Goal: Task Accomplishment & Management: Complete application form

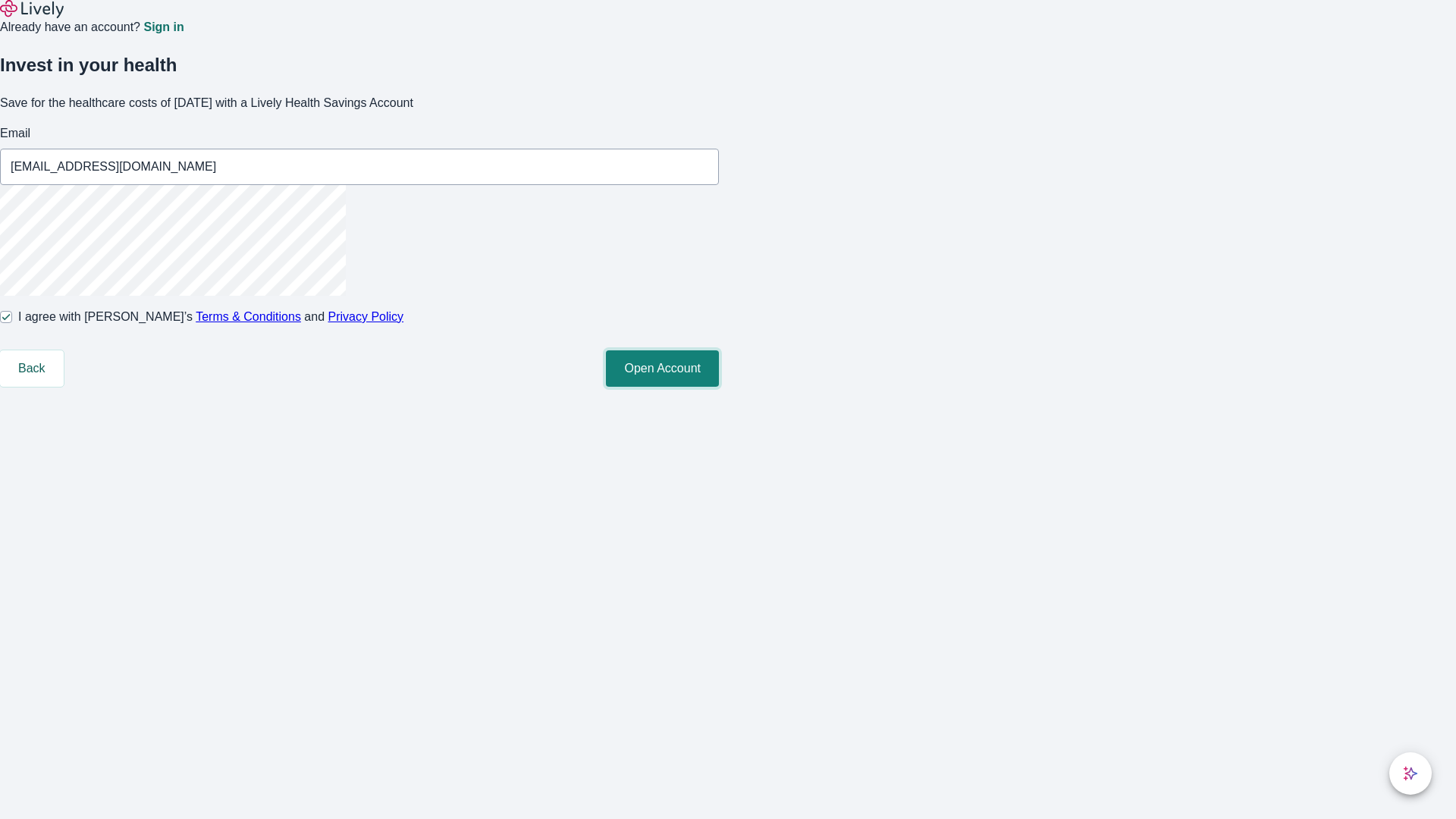
click at [719, 387] on button "Open Account" at bounding box center [663, 368] width 113 height 37
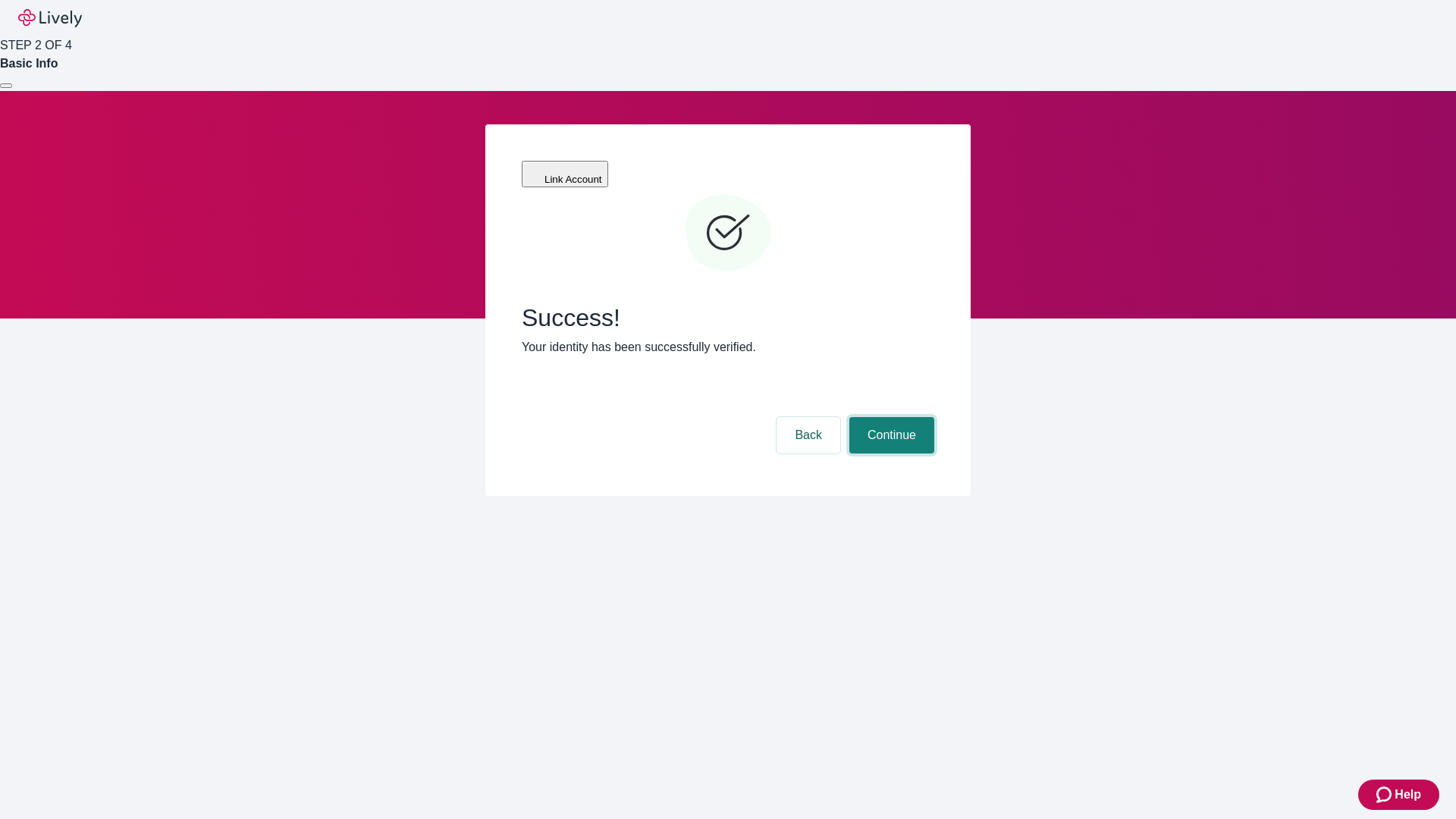
click at [890, 417] on button "Continue" at bounding box center [891, 435] width 85 height 37
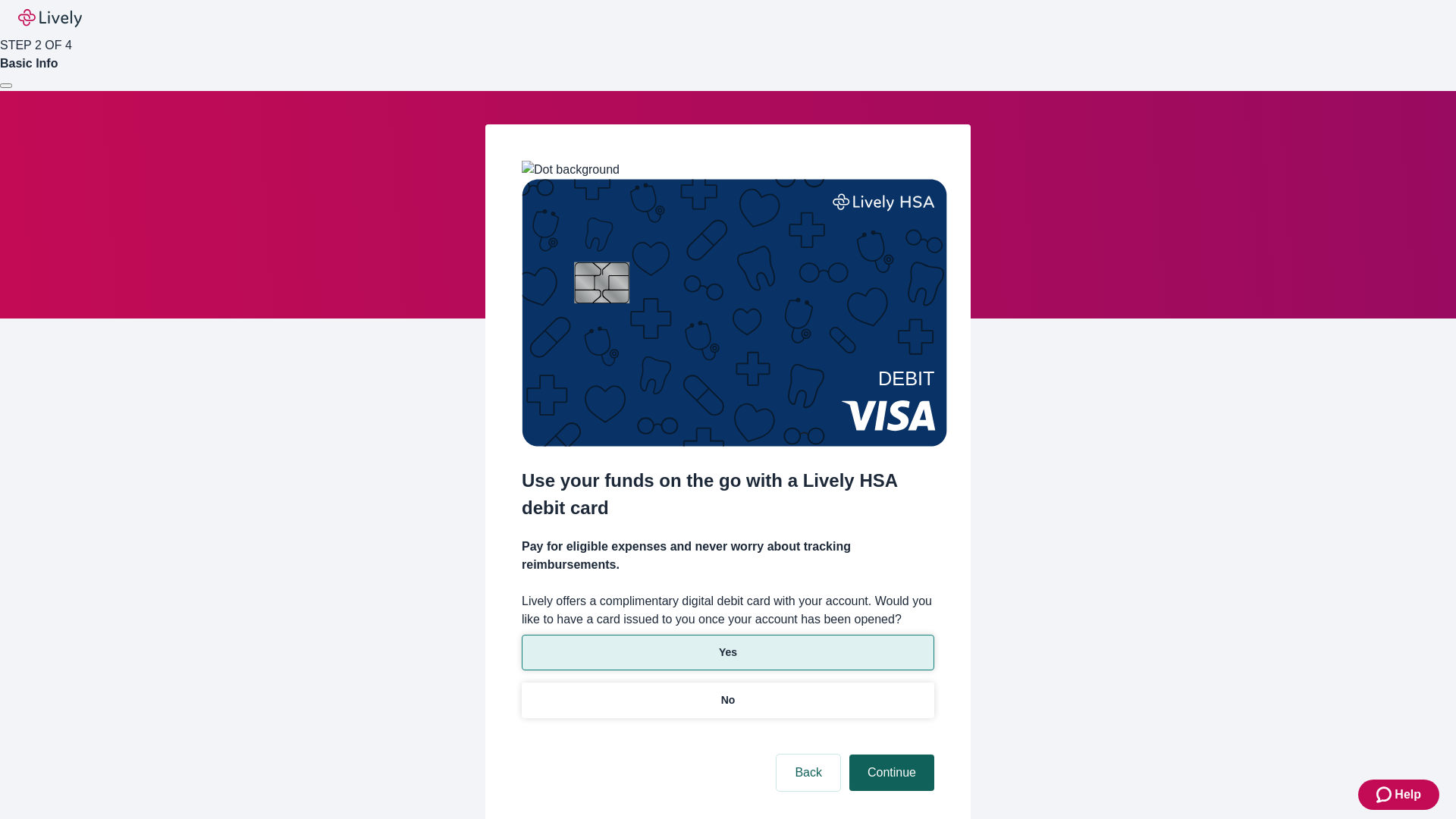
click at [727, 645] on p "Yes" at bounding box center [728, 653] width 18 height 16
click at [890, 754] on button "Continue" at bounding box center [891, 773] width 85 height 37
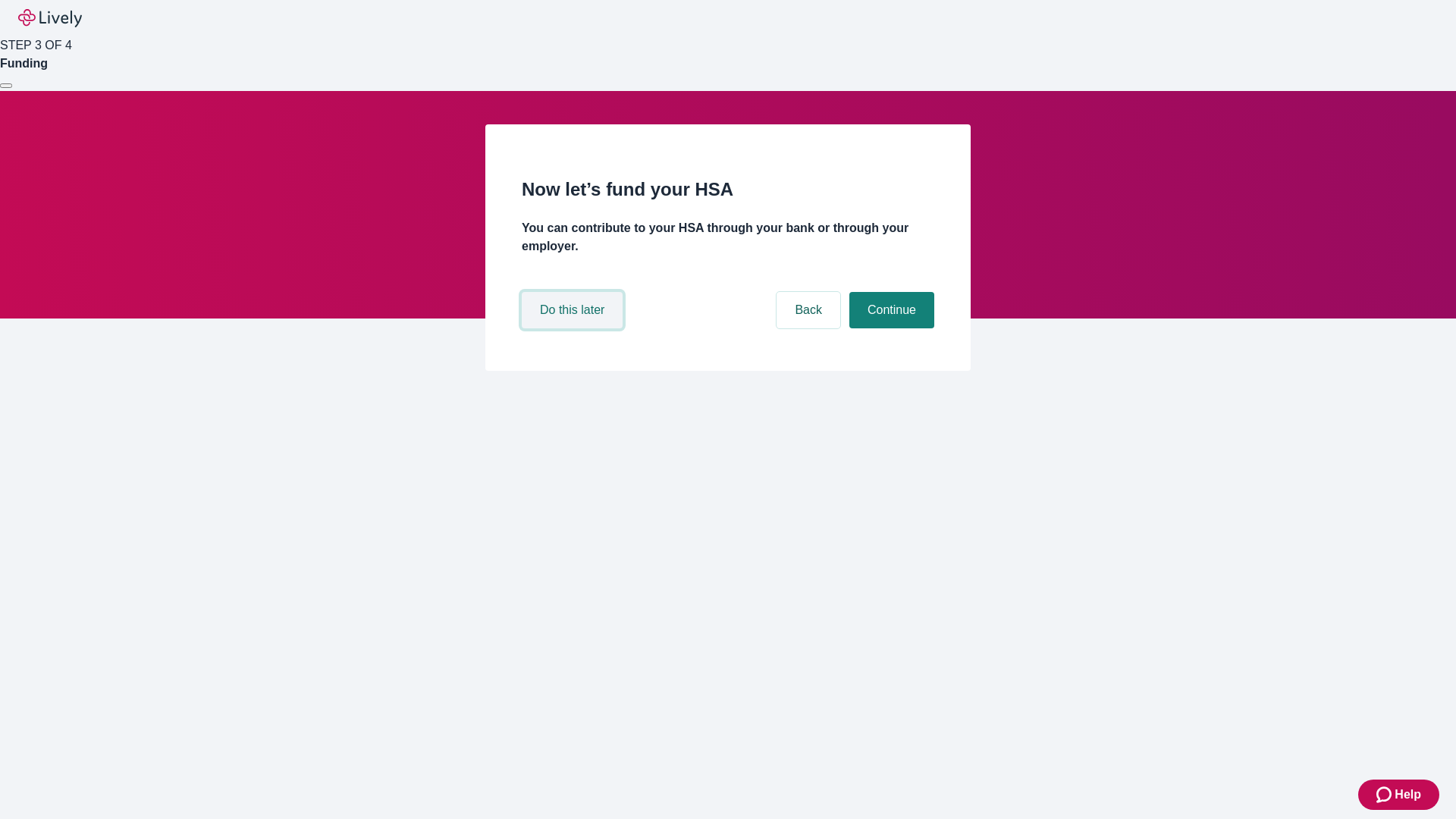
click at [574, 329] on button "Do this later" at bounding box center [572, 310] width 101 height 37
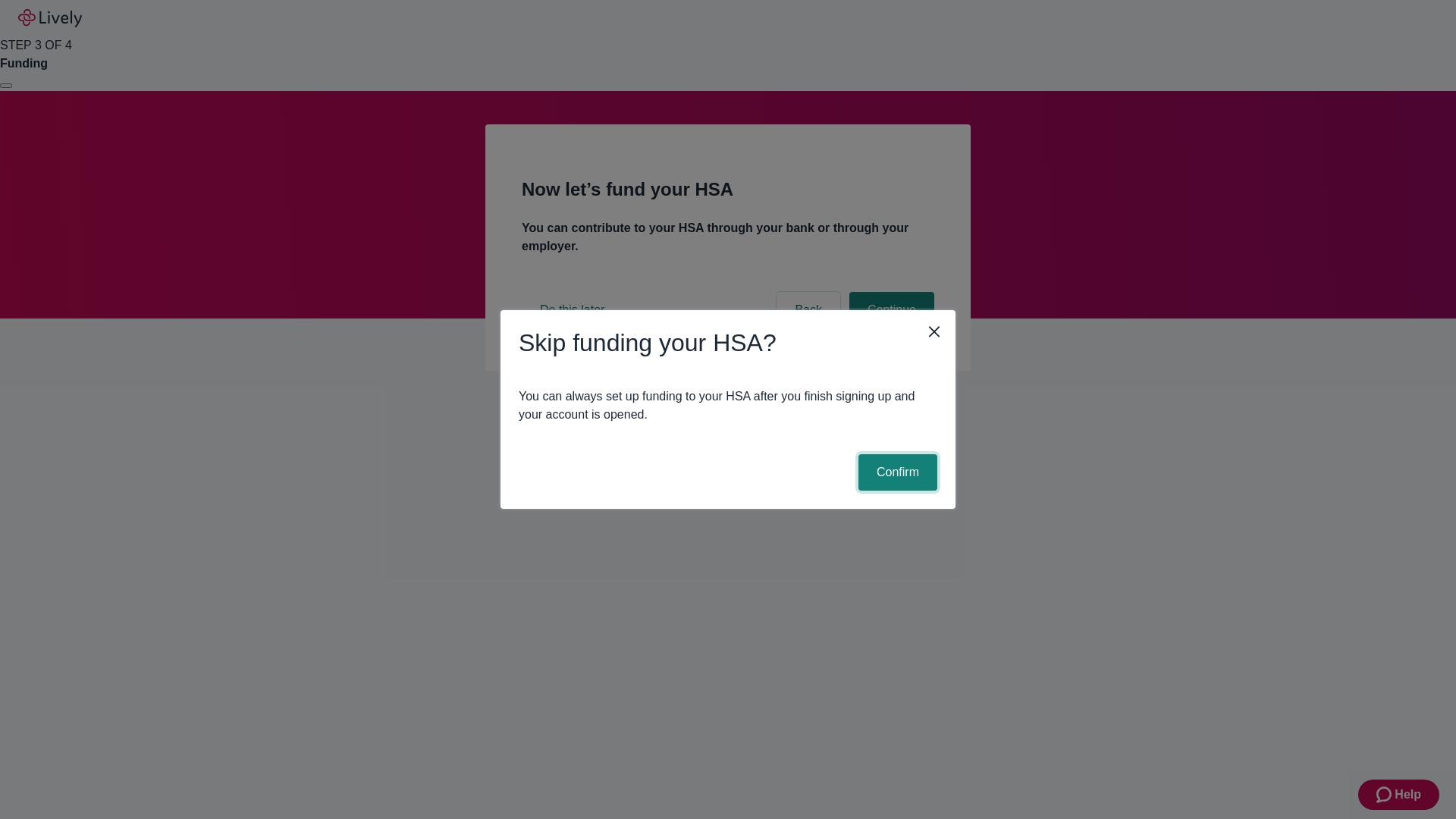
click at [895, 473] on button "Confirm" at bounding box center [898, 473] width 79 height 37
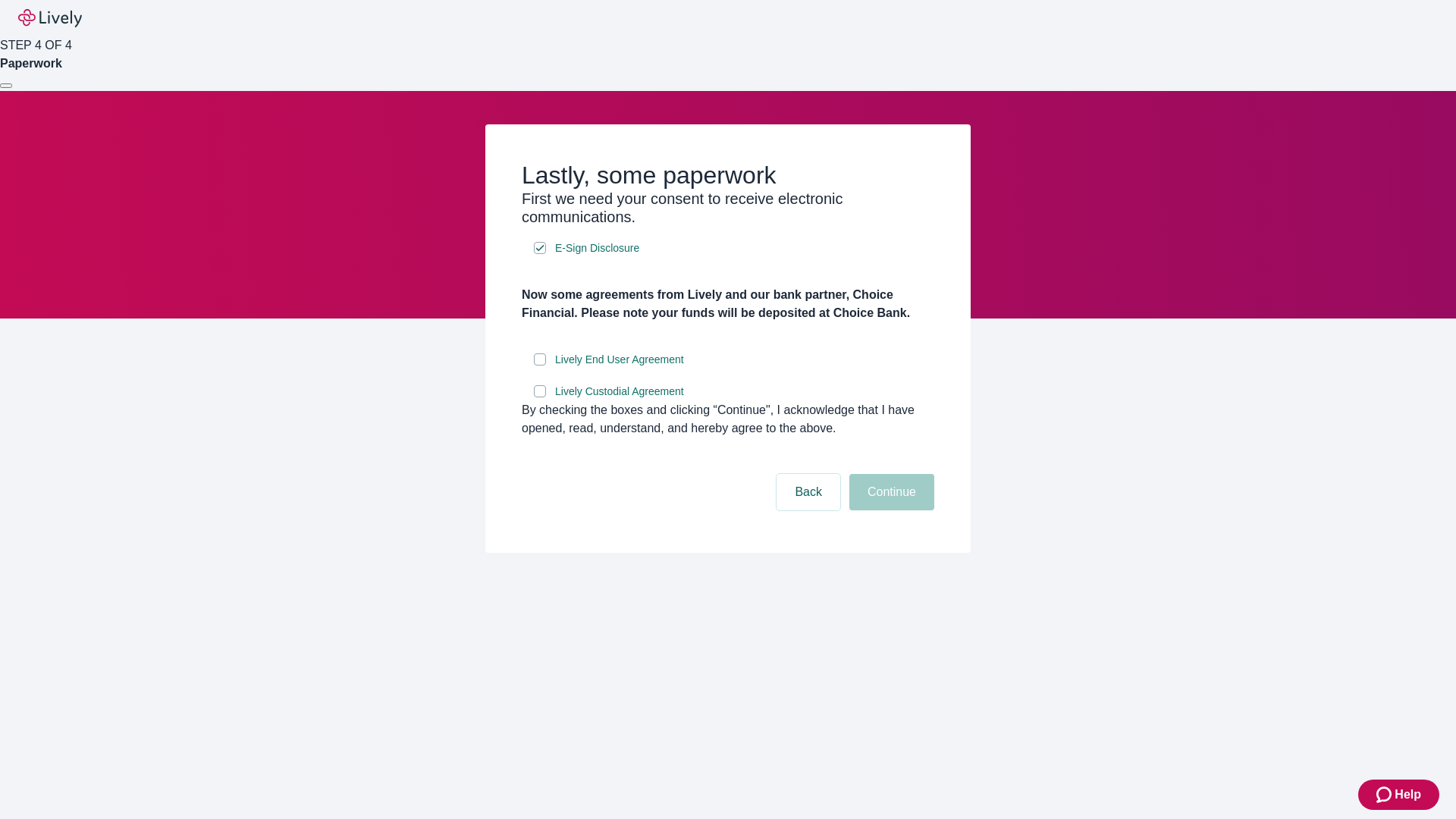
click at [540, 365] on input "Lively End User Agreement" at bounding box center [540, 359] width 12 height 12
checkbox input "true"
click at [540, 397] on input "Lively Custodial Agreement" at bounding box center [540, 391] width 12 height 12
checkbox input "true"
click at [890, 510] on button "Continue" at bounding box center [891, 493] width 85 height 37
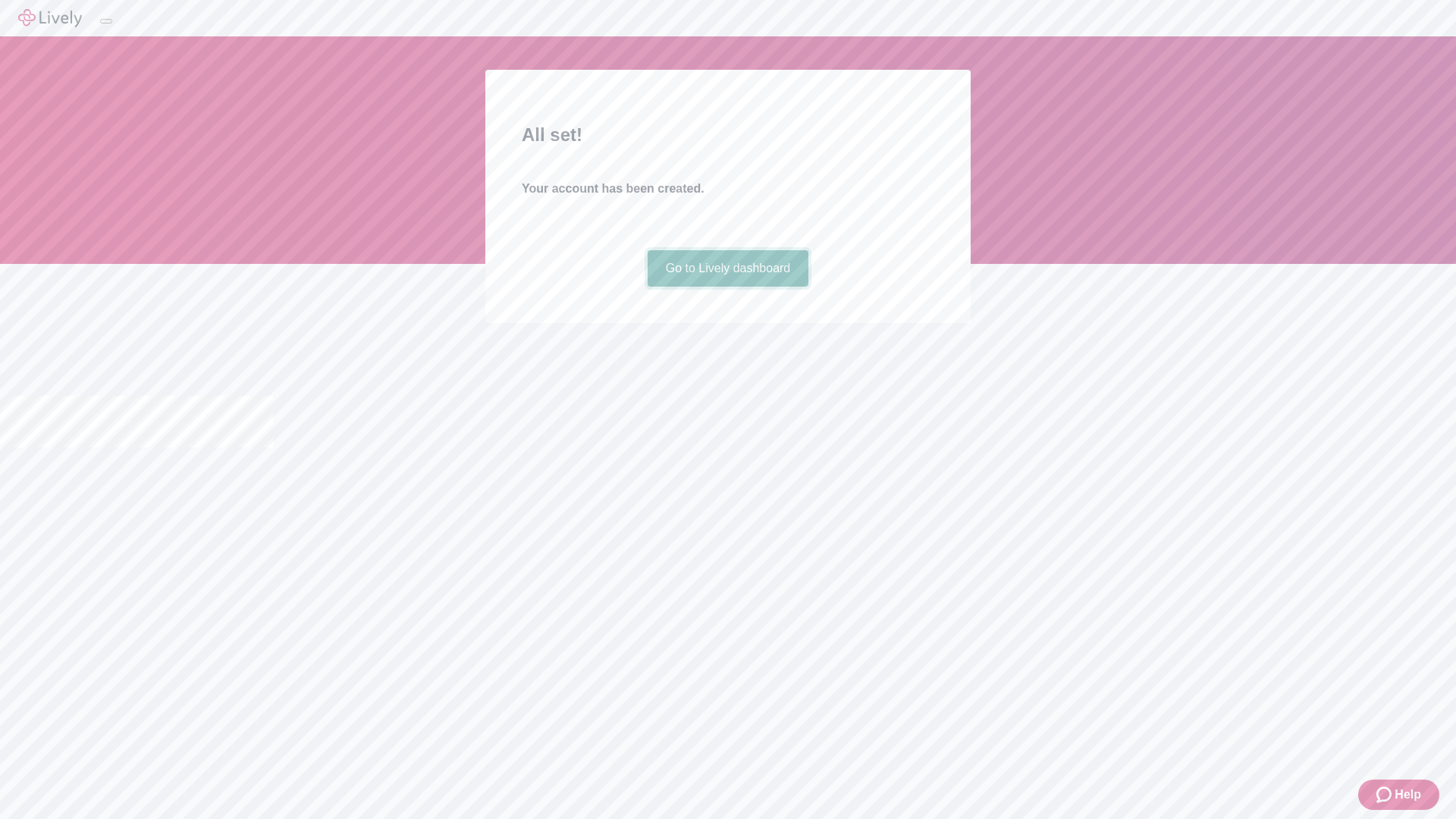
click at [727, 287] on link "Go to Lively dashboard" at bounding box center [728, 269] width 162 height 37
